Goal: Transaction & Acquisition: Purchase product/service

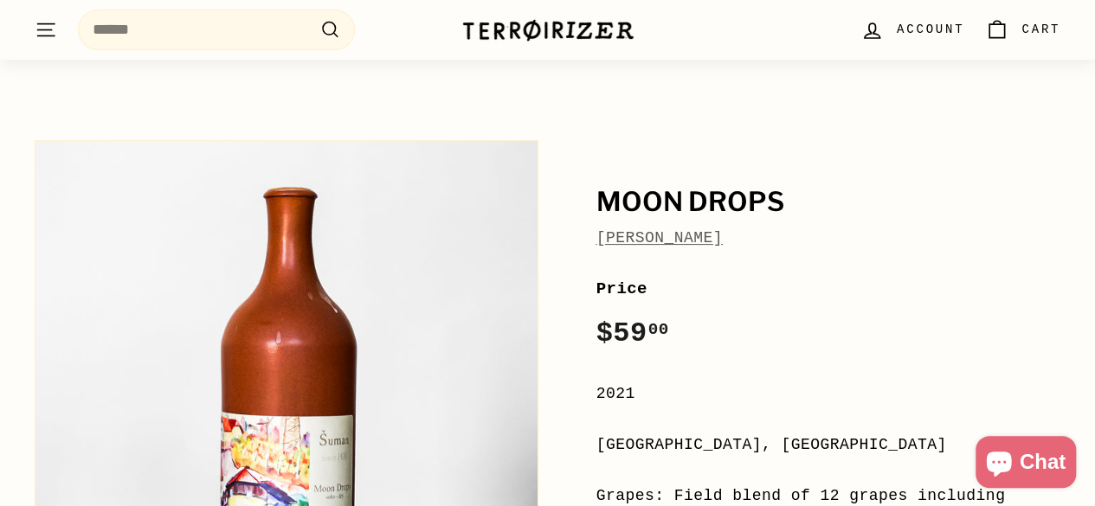
scroll to position [87, 0]
click at [45, 29] on icon ". . ." at bounding box center [46, 29] width 23 height 23
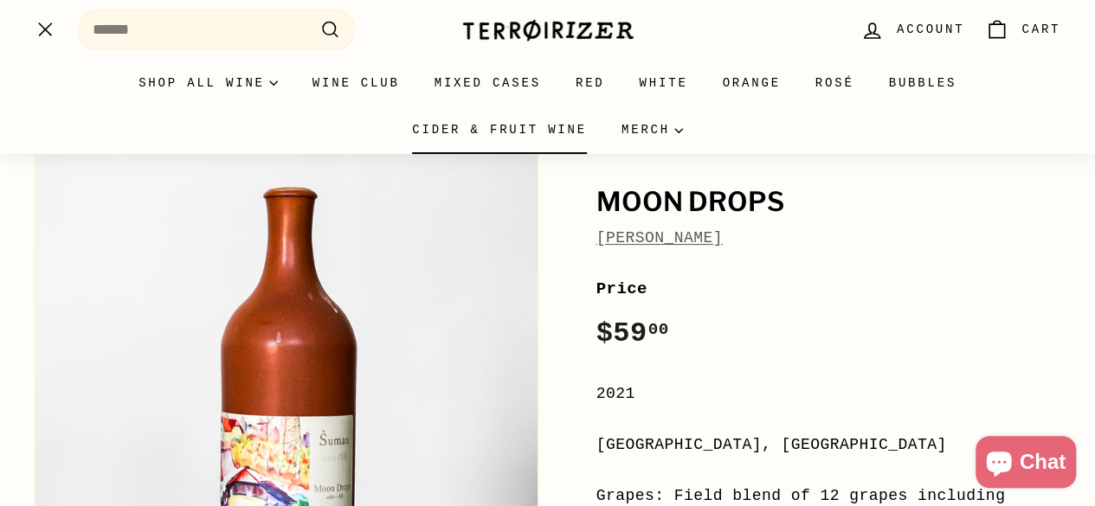
click at [604, 106] on link "Cider & Fruit Wine" at bounding box center [499, 129] width 209 height 47
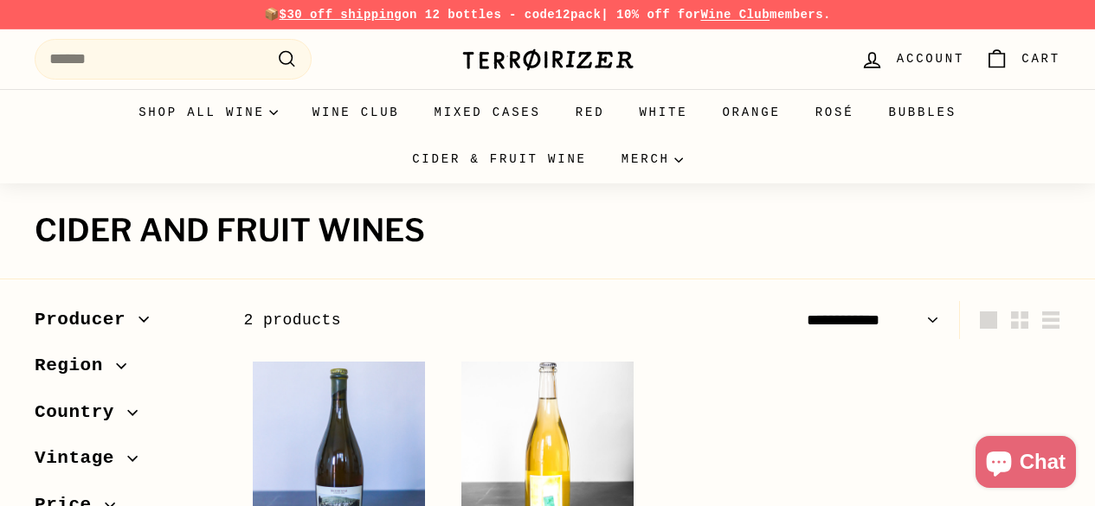
select select "**********"
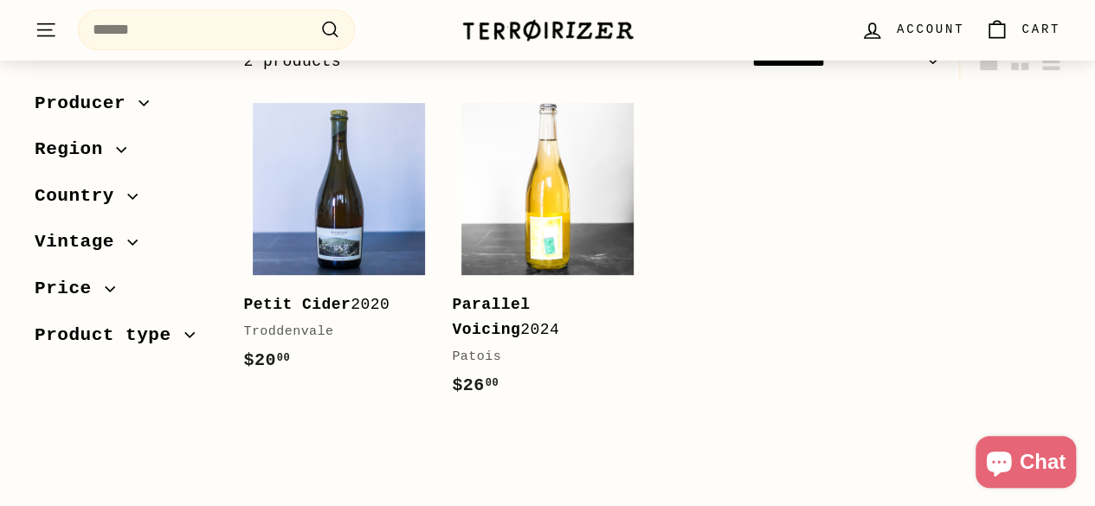
scroll to position [260, 0]
click at [303, 310] on b "Petit Cider" at bounding box center [296, 303] width 107 height 17
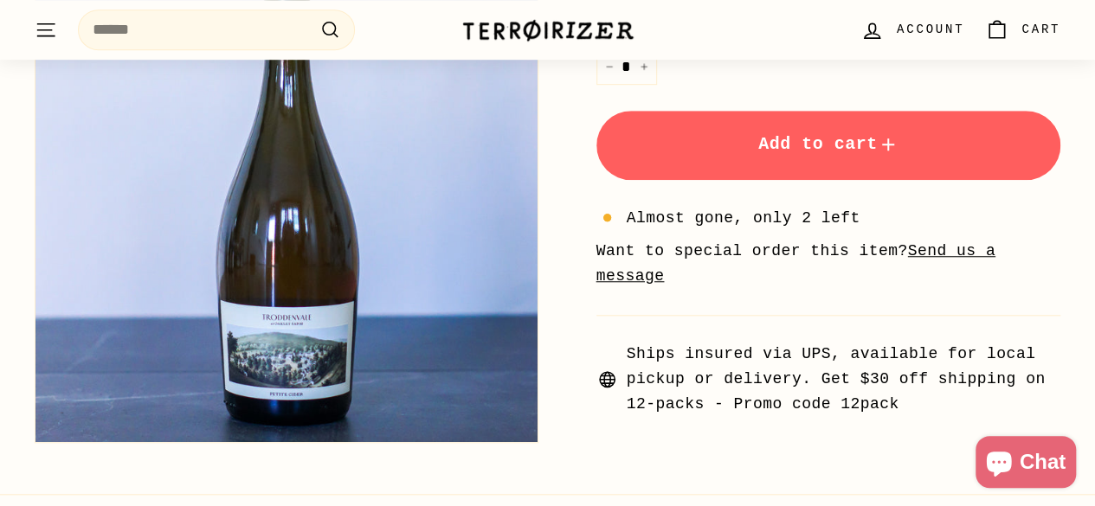
scroll to position [260, 0]
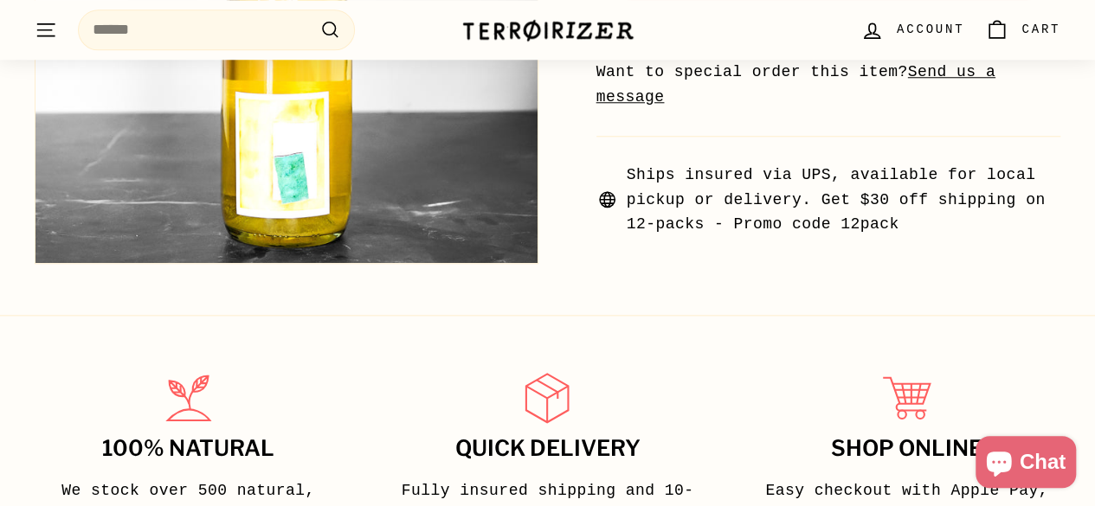
scroll to position [779, 0]
